Goal: Information Seeking & Learning: Learn about a topic

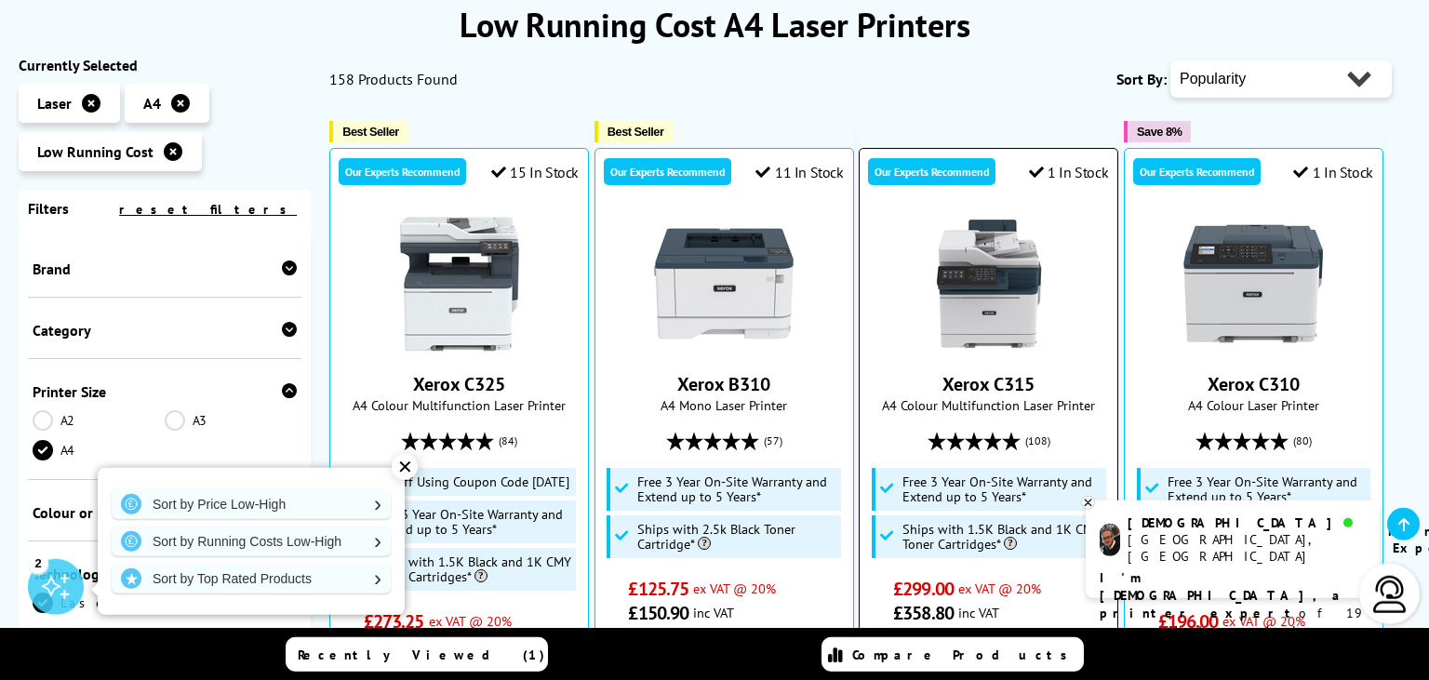
scroll to position [294, 0]
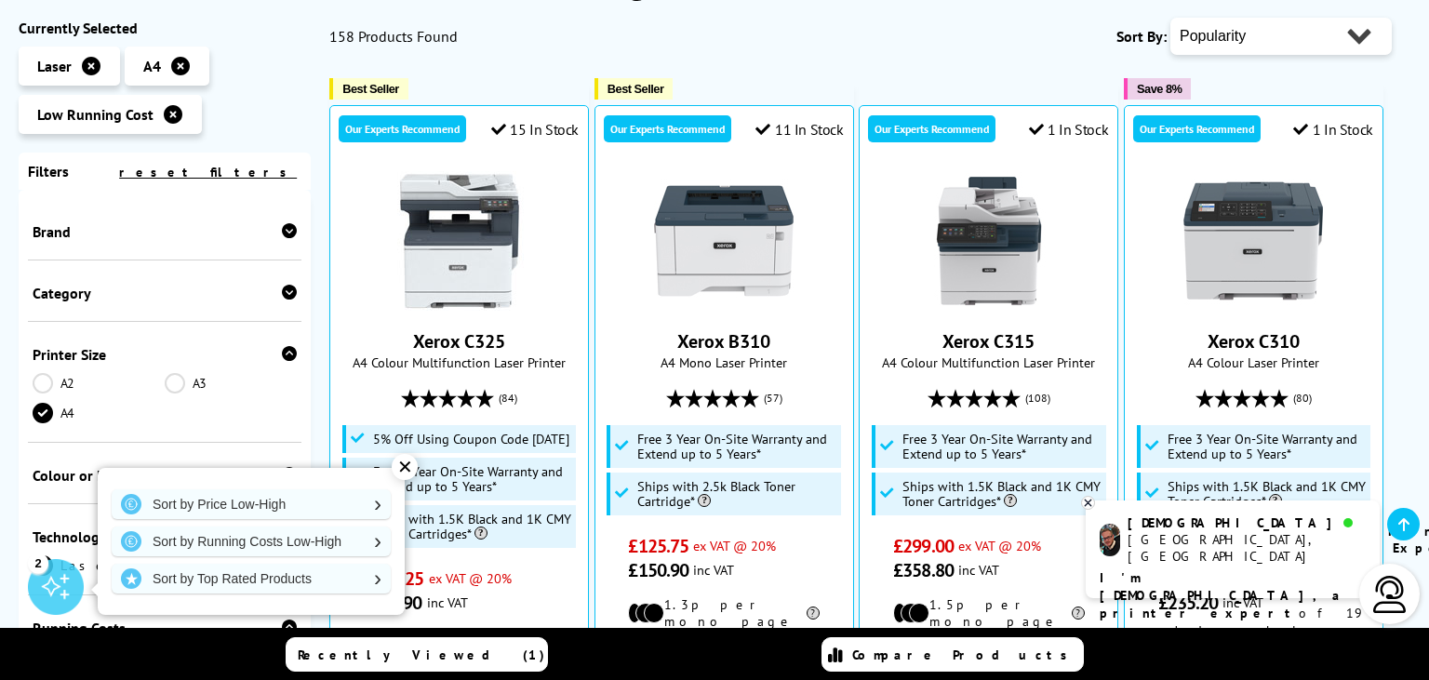
click at [407, 467] on div "✕" at bounding box center [405, 467] width 26 height 26
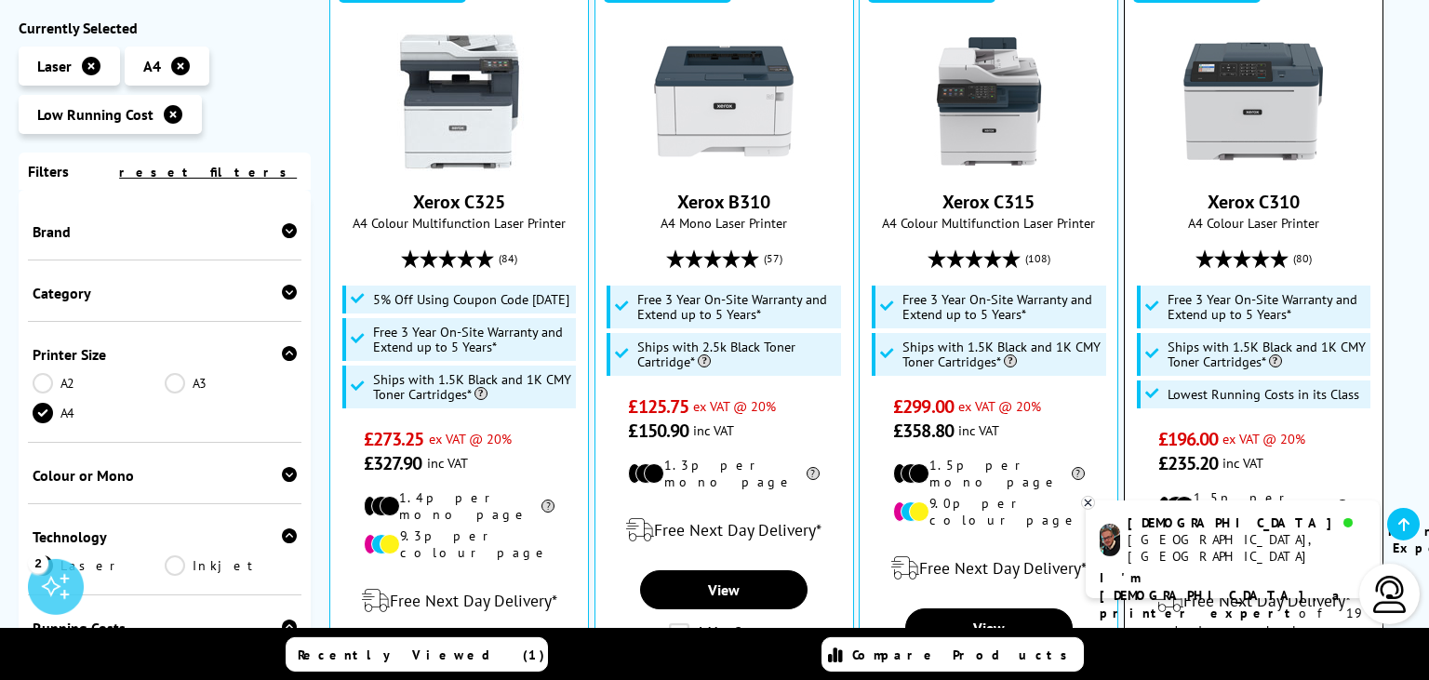
scroll to position [393, 0]
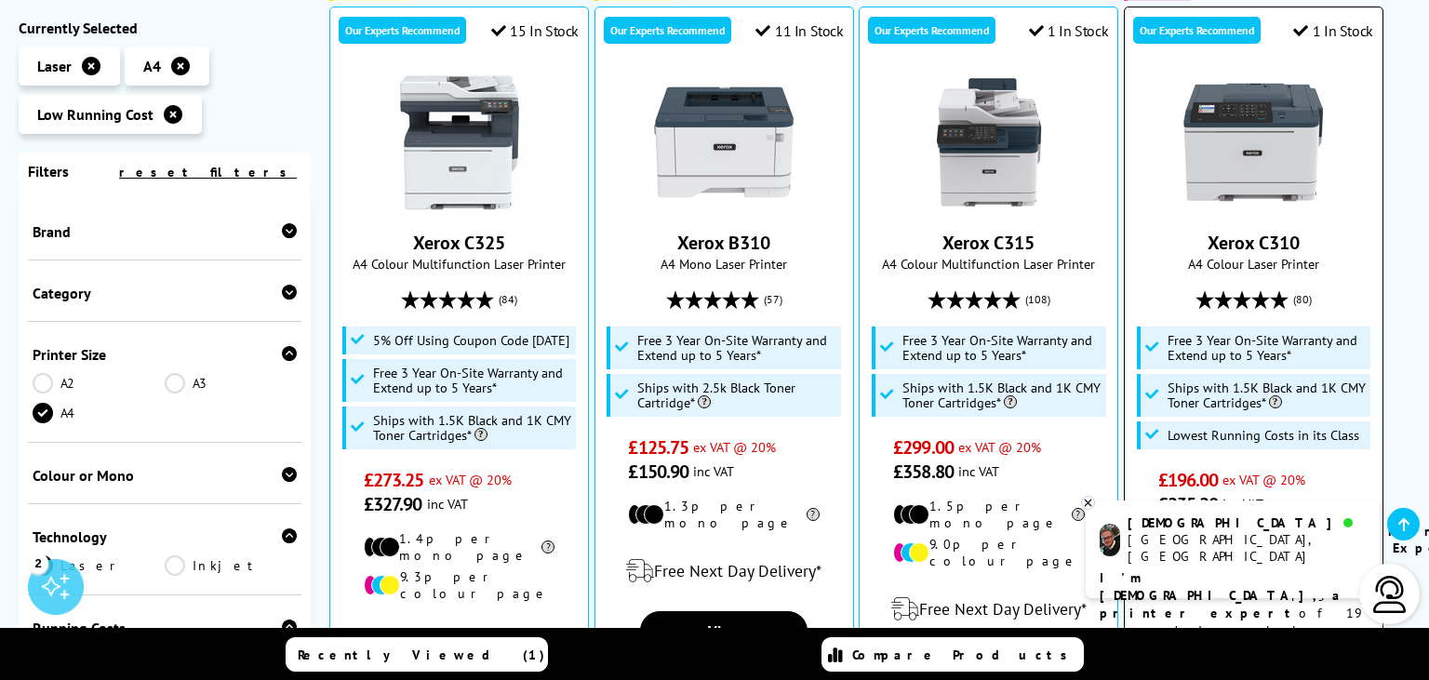
click at [1216, 241] on link "Xerox C310" at bounding box center [1254, 243] width 92 height 24
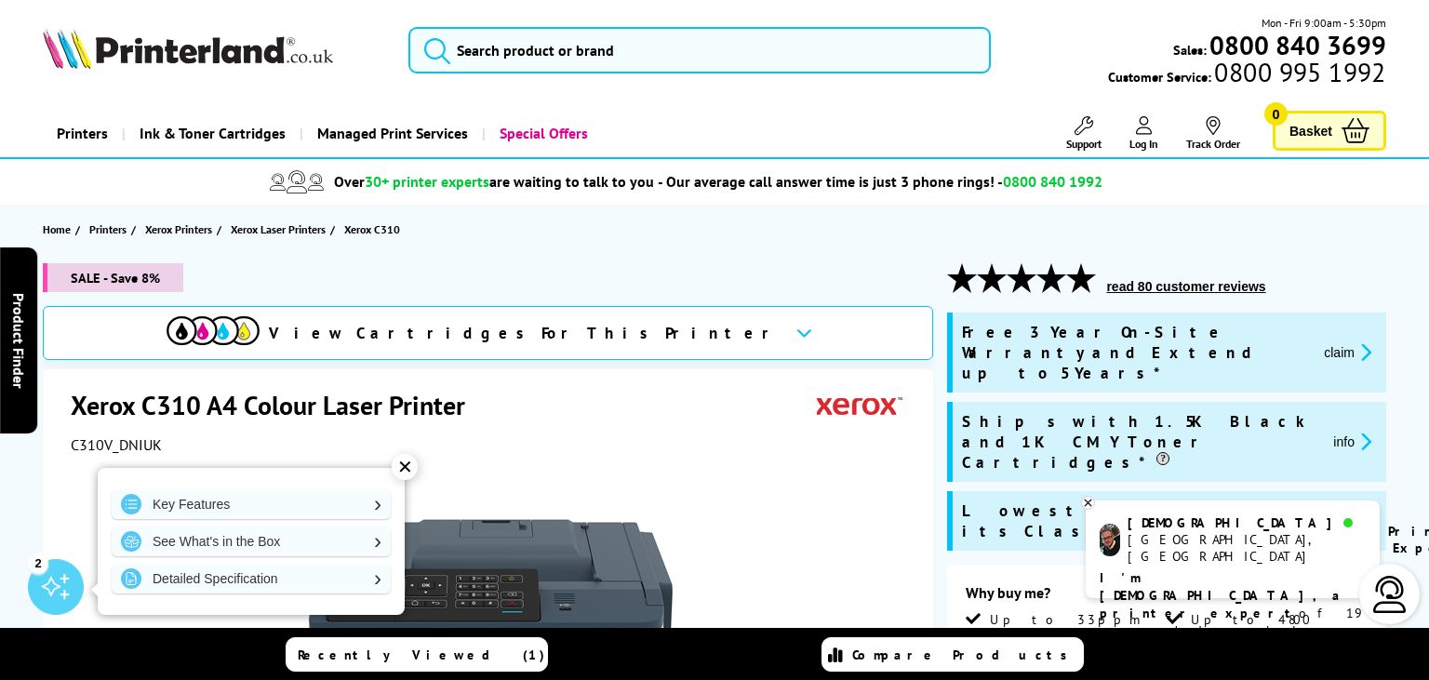
click at [411, 470] on div "✕" at bounding box center [405, 467] width 26 height 26
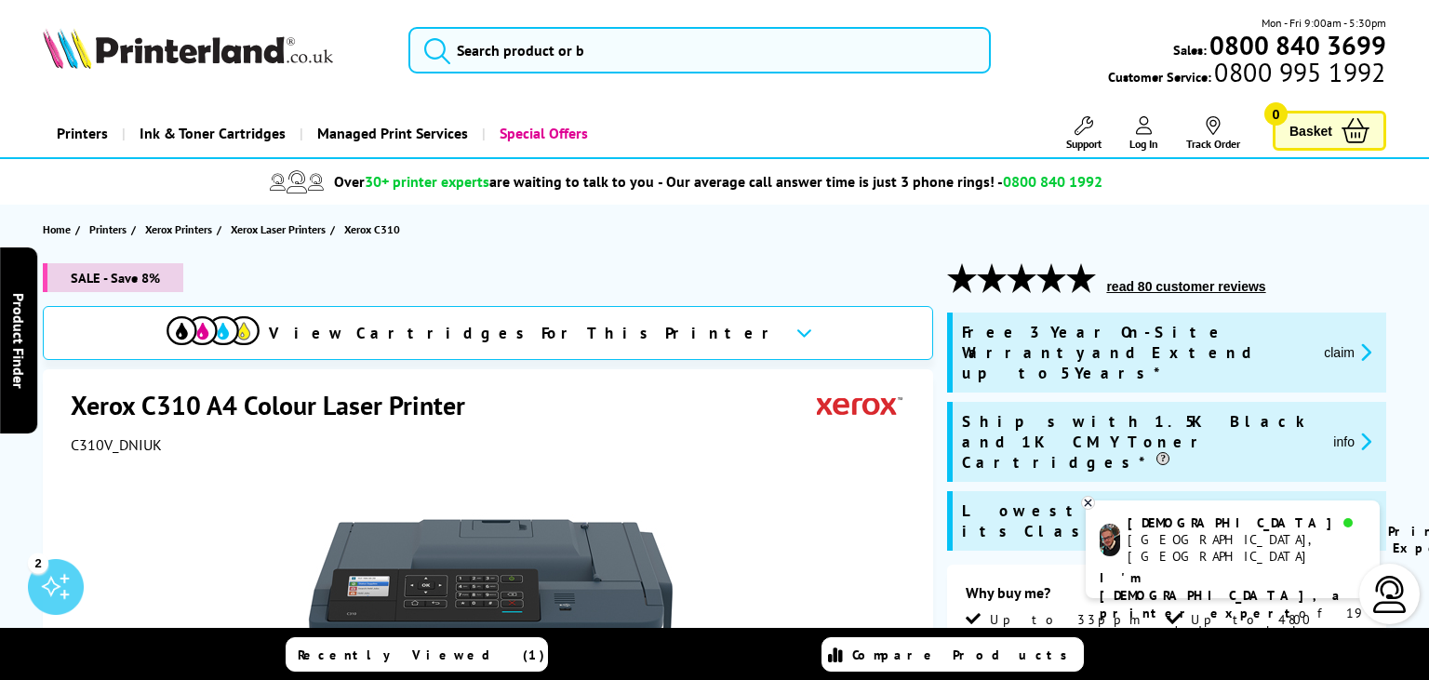
click at [1092, 508] on icon at bounding box center [1088, 503] width 12 height 14
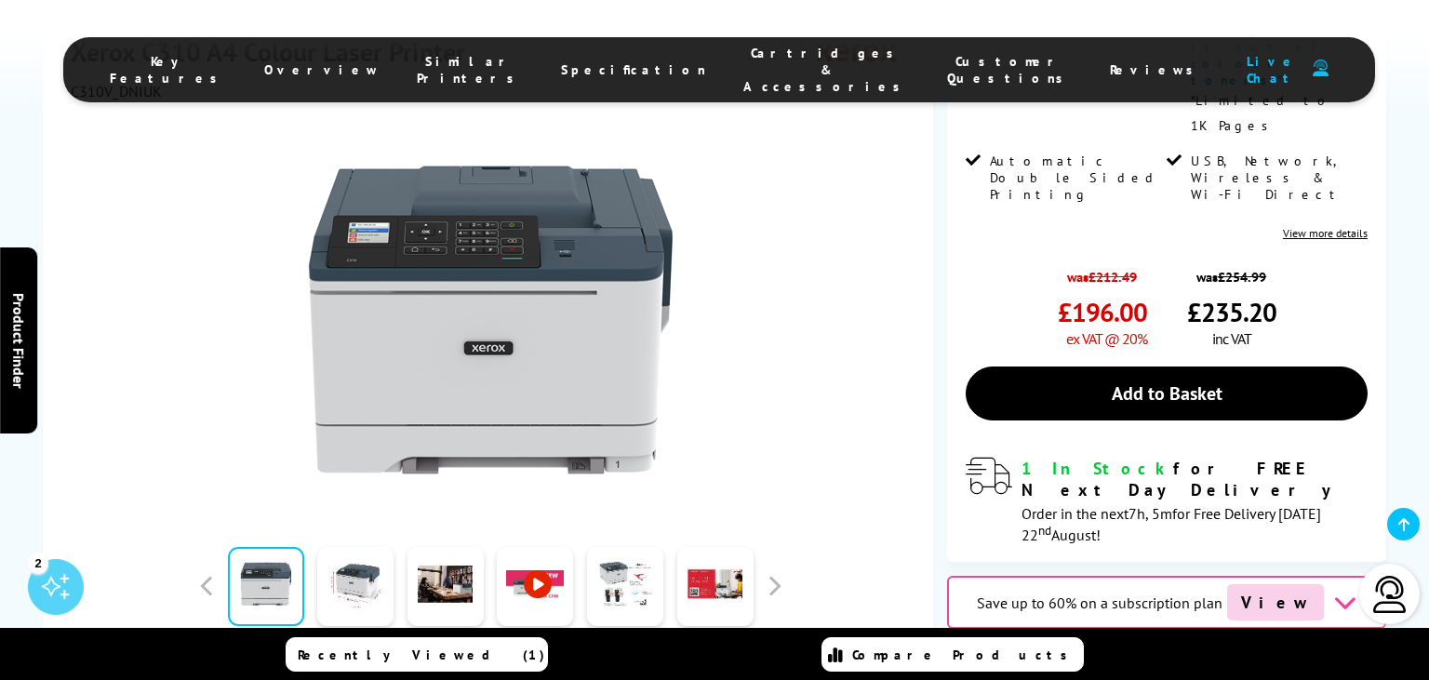
scroll to position [393, 0]
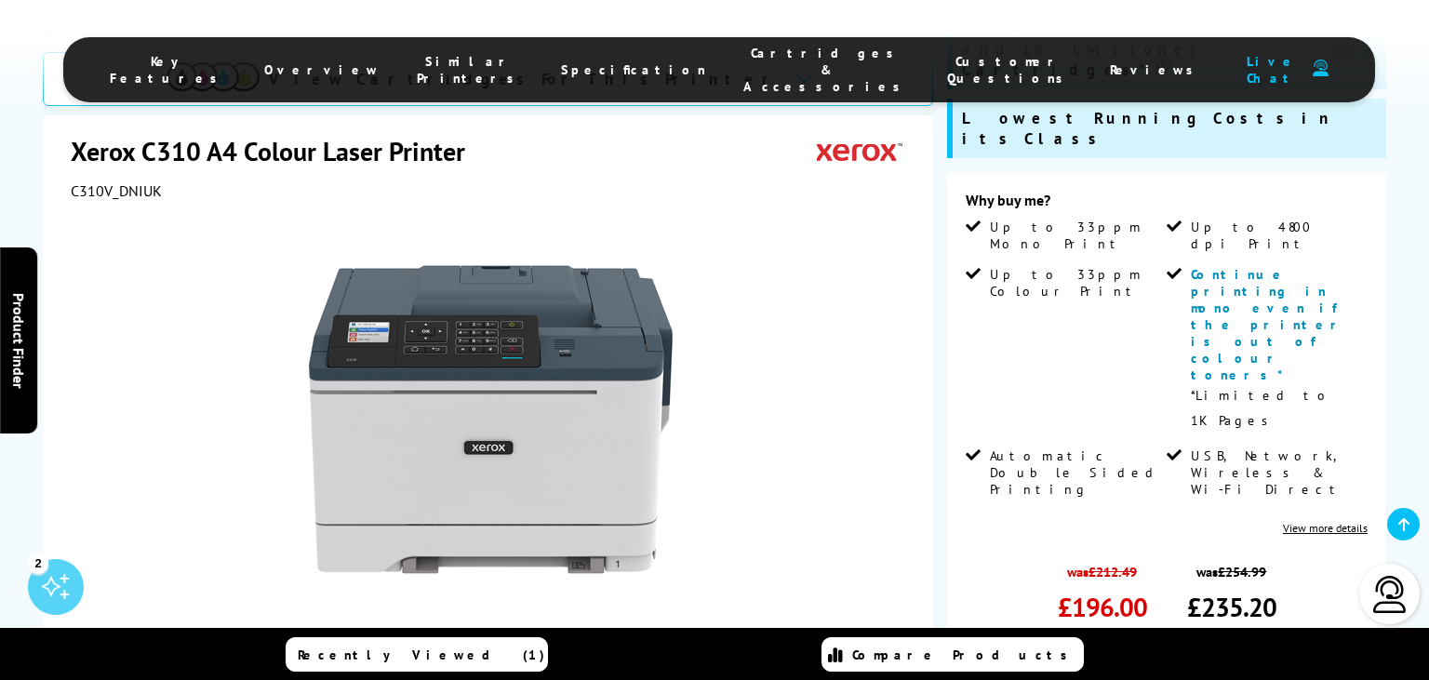
click at [227, 60] on span "Key Features" at bounding box center [168, 69] width 117 height 33
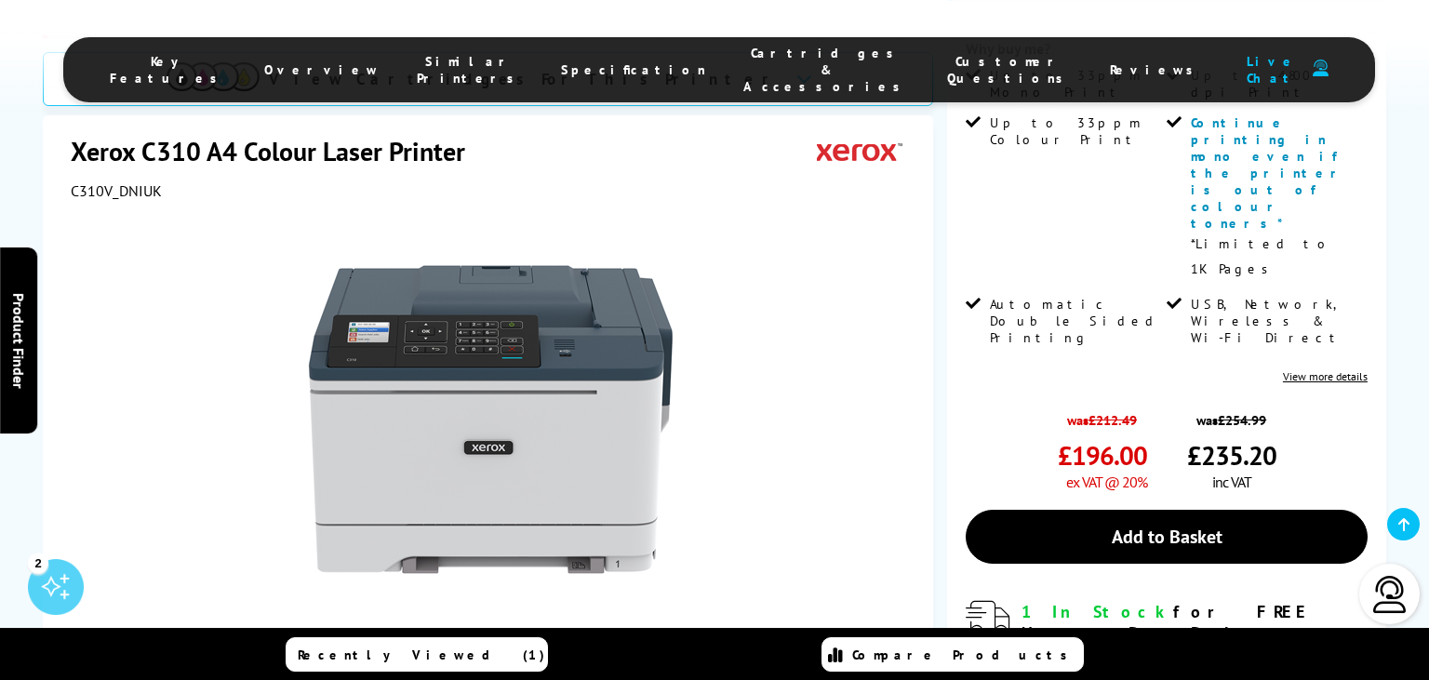
scroll to position [550, 0]
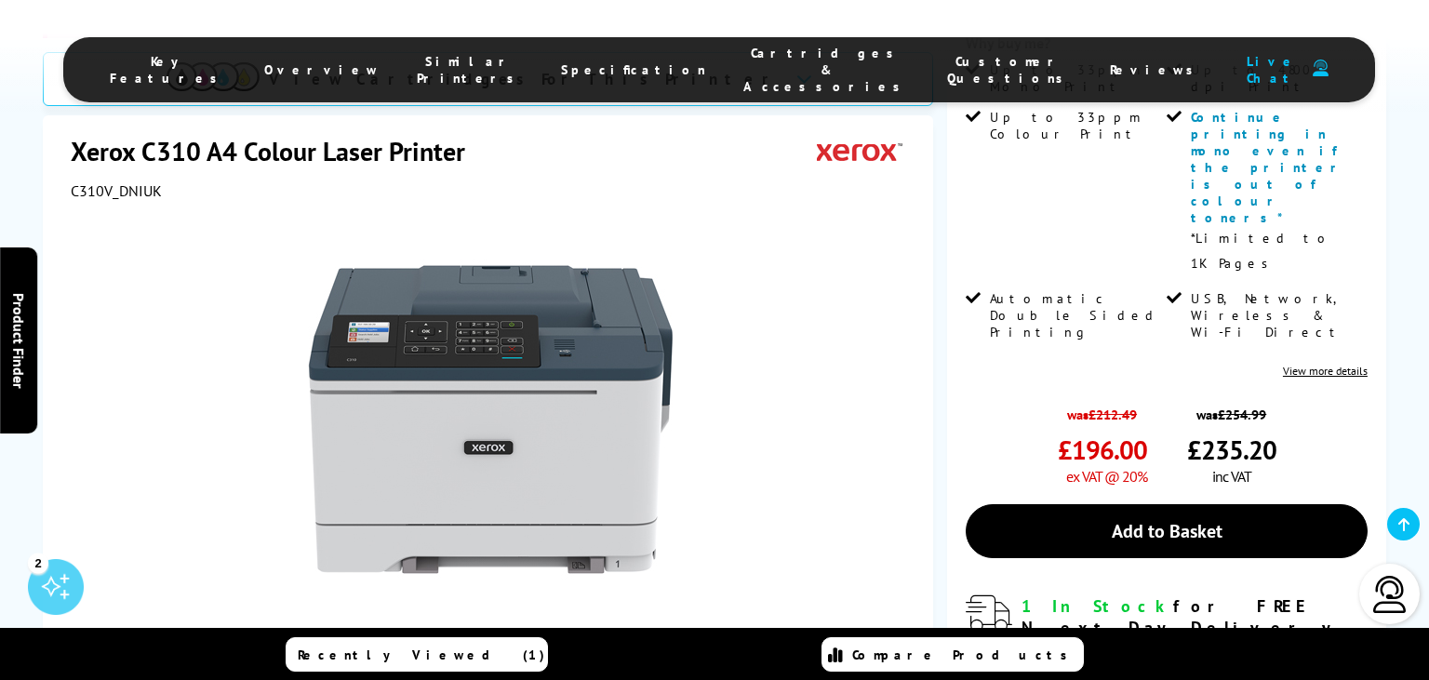
click at [393, 647] on link at bounding box center [355, 686] width 76 height 79
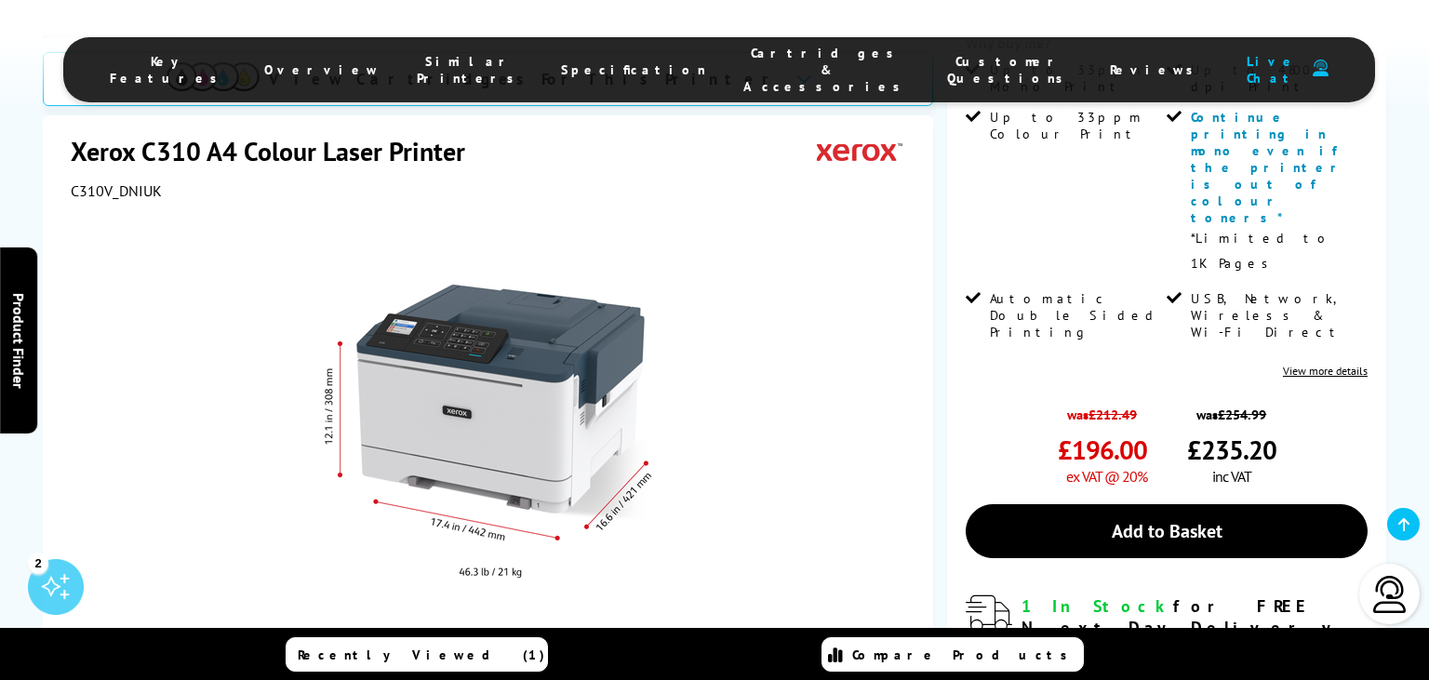
click at [458, 647] on link at bounding box center [446, 686] width 76 height 79
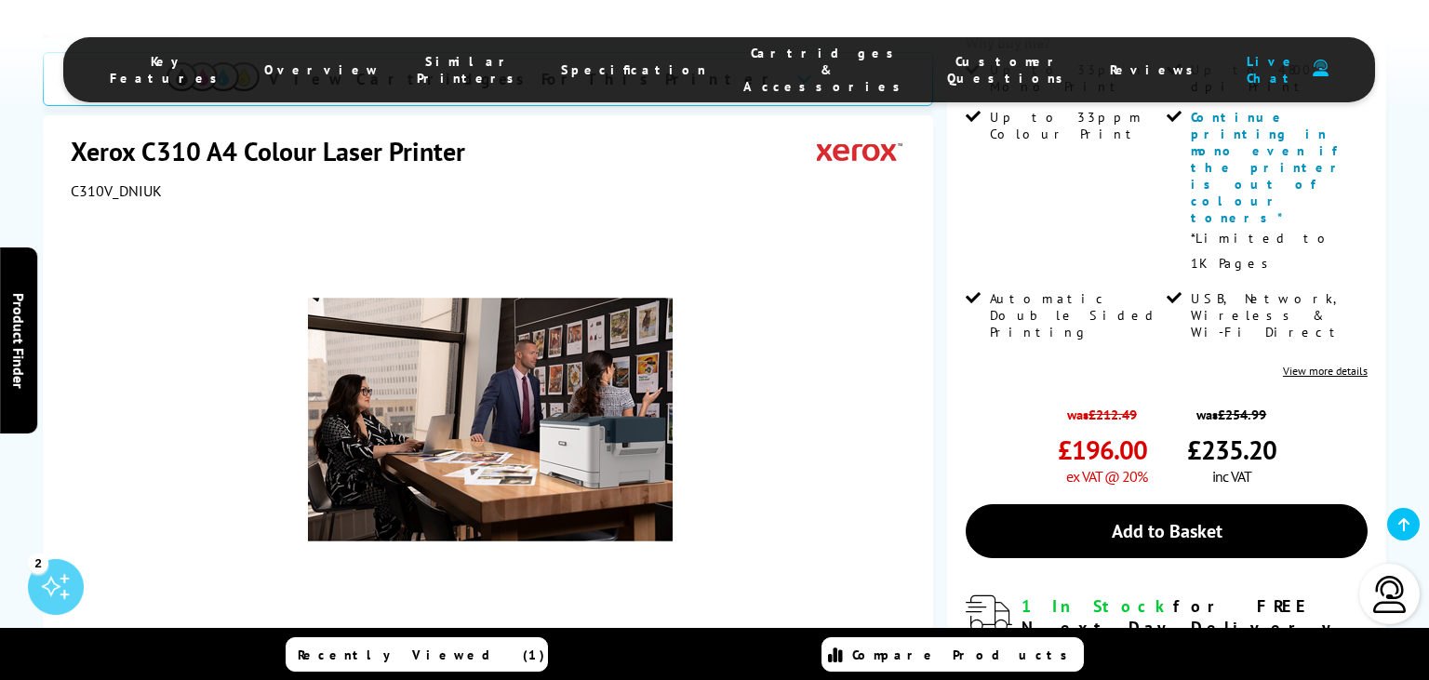
click at [526, 647] on link at bounding box center [535, 686] width 76 height 79
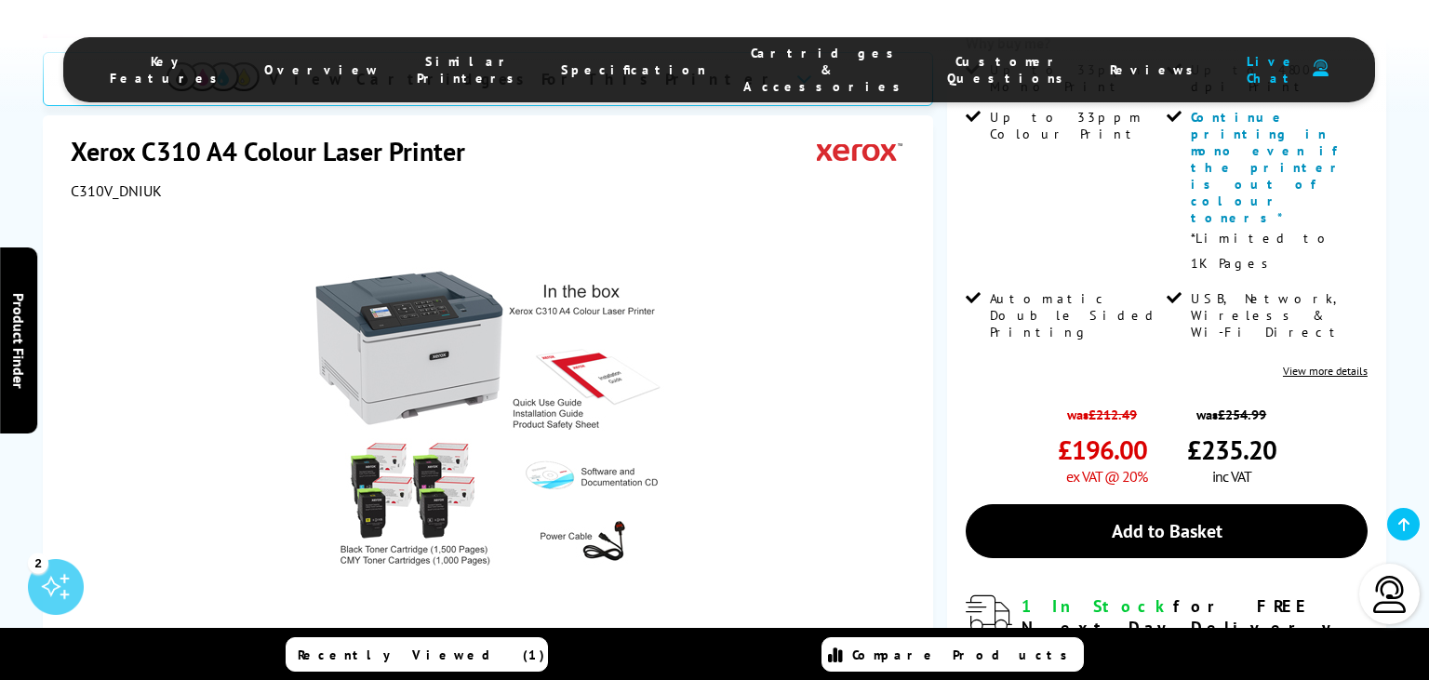
click at [285, 647] on link at bounding box center [266, 686] width 76 height 79
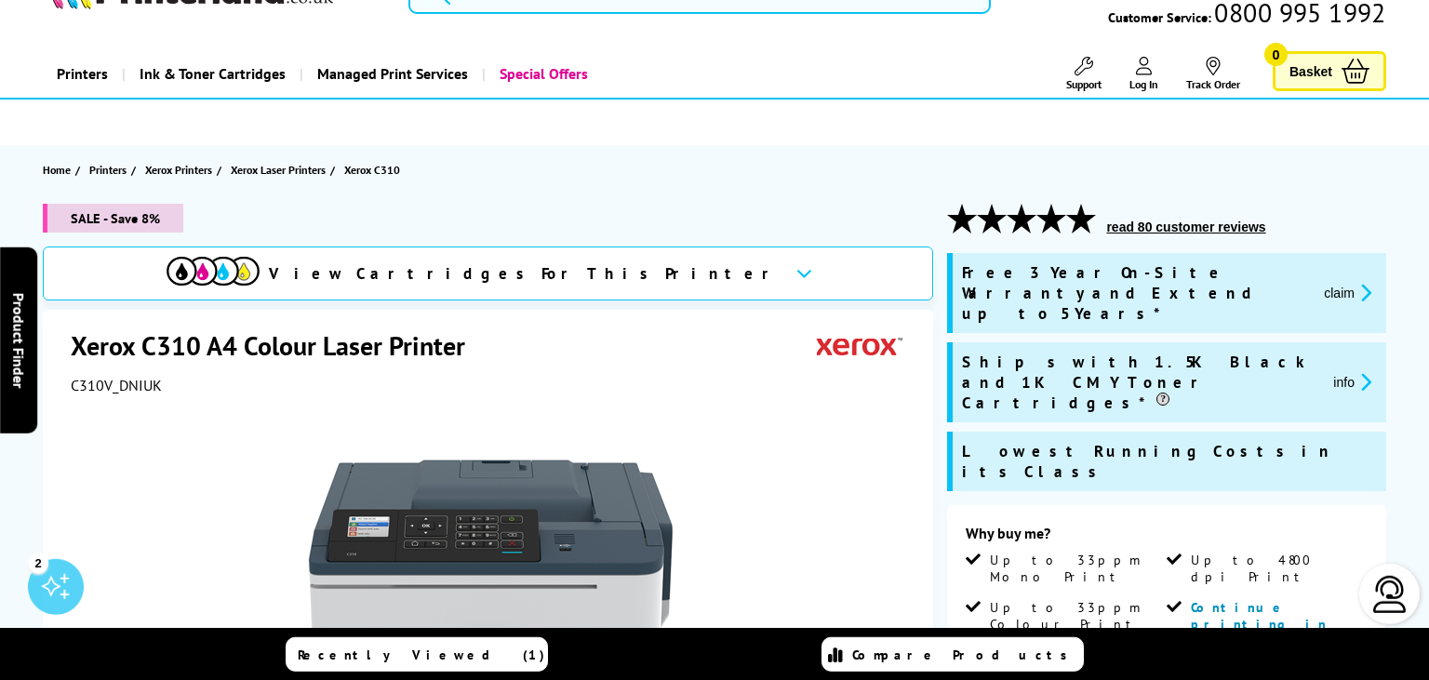
scroll to position [59, 0]
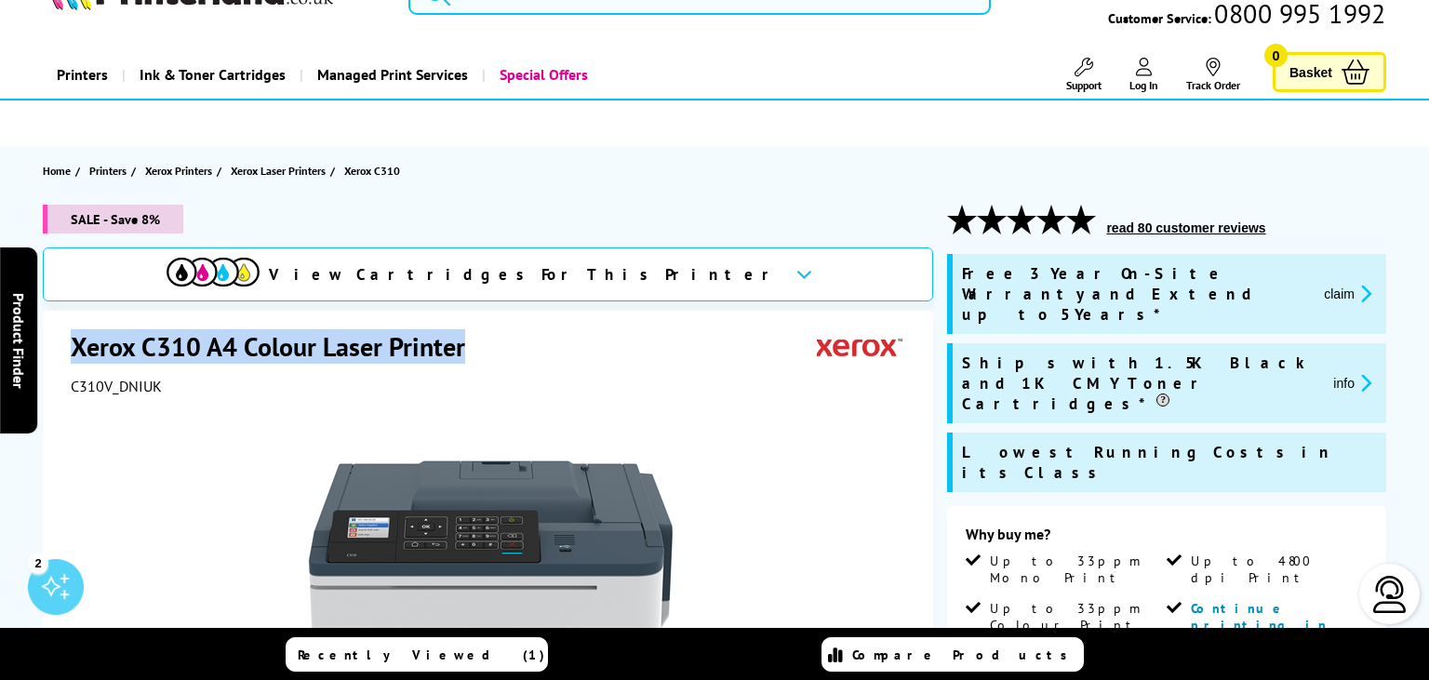
drag, startPoint x: 464, startPoint y: 346, endPoint x: 74, endPoint y: 338, distance: 390.9
click at [74, 338] on h1 "Xerox C310 A4 Colour Laser Printer" at bounding box center [277, 346] width 413 height 34
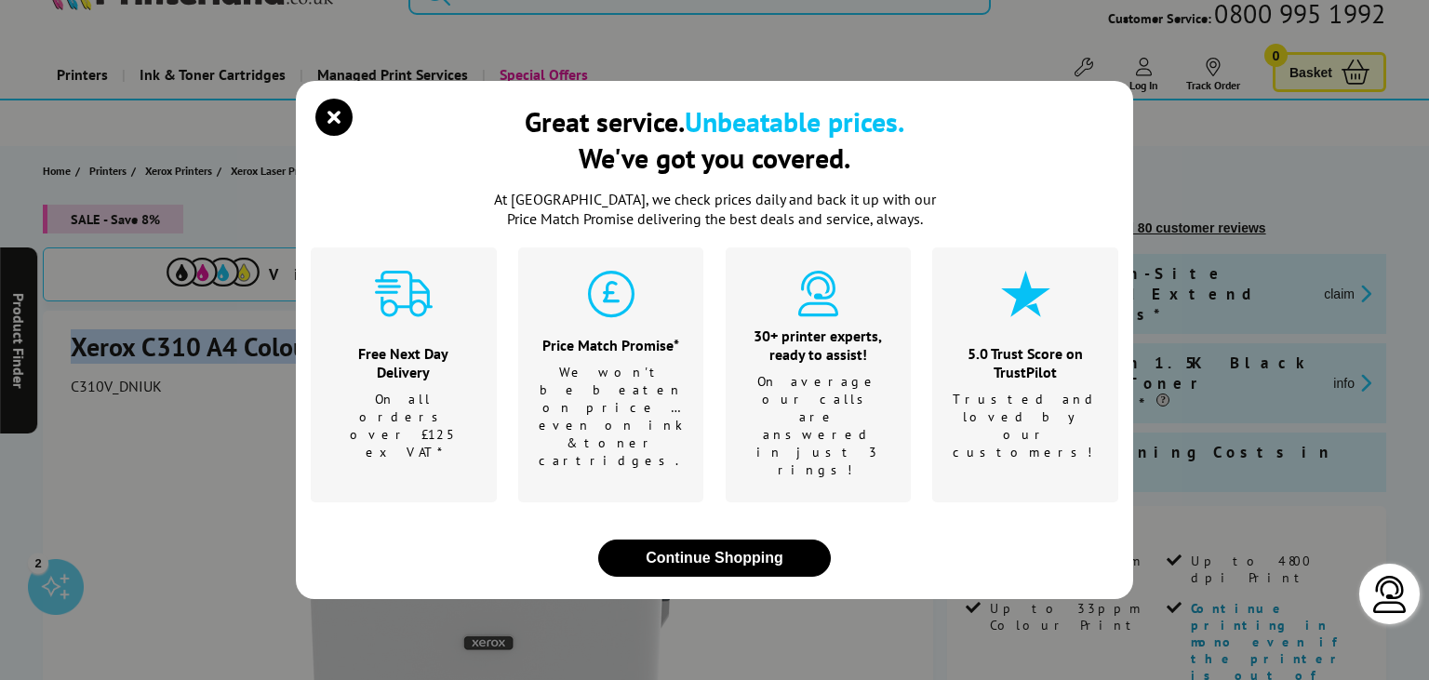
copy h1 "Xerox C310 A4 Colour Laser Printer"
click at [337, 136] on icon "close modal" at bounding box center [333, 117] width 37 height 37
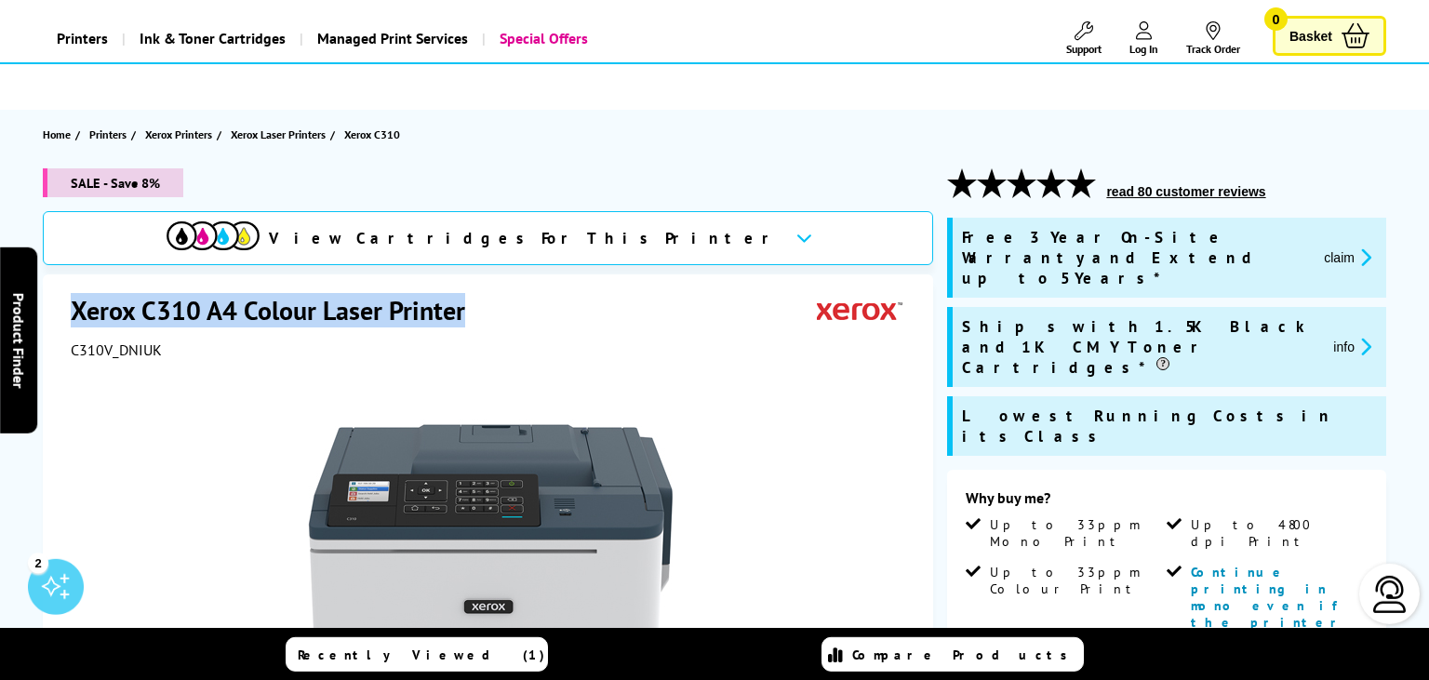
scroll to position [0, 0]
